Goal: Task Accomplishment & Management: Manage account settings

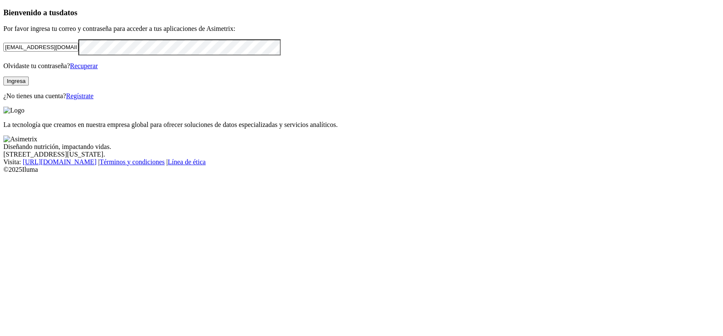
drag, startPoint x: 176, startPoint y: 108, endPoint x: 10, endPoint y: 113, distance: 165.7
click at [10, 52] on input "[EMAIL_ADDRESS][DOMAIN_NAME]" at bounding box center [40, 47] width 75 height 9
type input "[EMAIL_ADDRESS][DOMAIN_NAME]"
click input "submit" at bounding box center [0, 0] width 0 height 0
drag, startPoint x: 183, startPoint y: 108, endPoint x: 0, endPoint y: 121, distance: 183.0
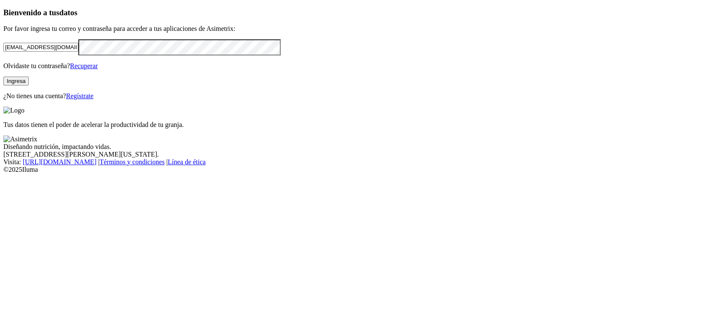
click at [3, 52] on input "[EMAIL_ADDRESS][DOMAIN_NAME]" at bounding box center [40, 47] width 75 height 9
type input "[EMAIL_ADDRESS][DOMAIN_NAME]"
click input "submit" at bounding box center [0, 0] width 0 height 0
click at [98, 69] on link "Recuperar" at bounding box center [84, 65] width 28 height 7
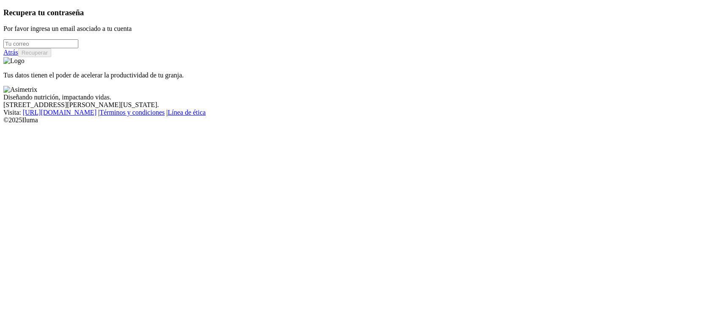
click at [78, 48] on input "email" at bounding box center [40, 43] width 75 height 9
type input "[EMAIL_ADDRESS][DOMAIN_NAME]"
click at [51, 57] on button "Recuperar" at bounding box center [34, 52] width 33 height 9
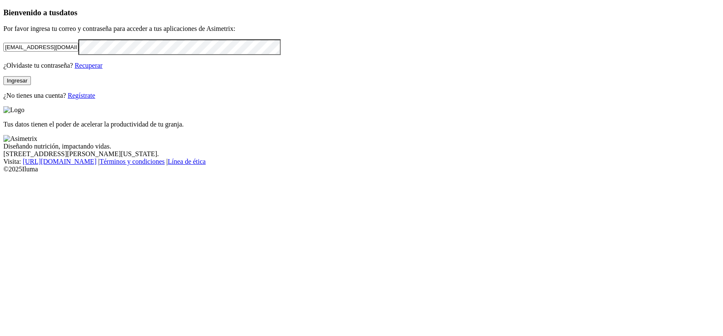
drag, startPoint x: 58, startPoint y: 108, endPoint x: 38, endPoint y: 125, distance: 25.8
click at [3, 100] on div "Bienvenido a tus datos Por favor ingresa tu correo y contraseña para acceder a …" at bounding box center [361, 53] width 717 height 91
click at [31, 85] on button "Ingresar" at bounding box center [17, 80] width 28 height 9
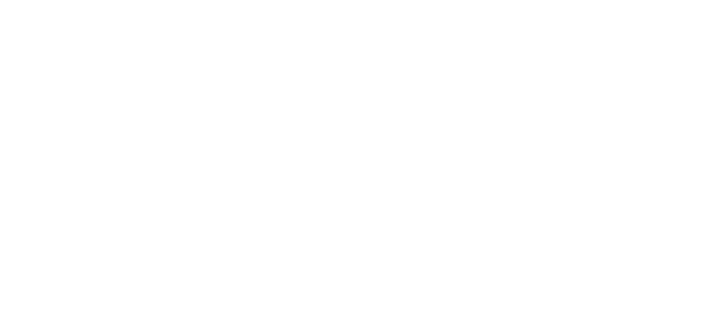
drag, startPoint x: 385, startPoint y: 124, endPoint x: 495, endPoint y: 199, distance: 133.7
